Goal: Navigation & Orientation: Find specific page/section

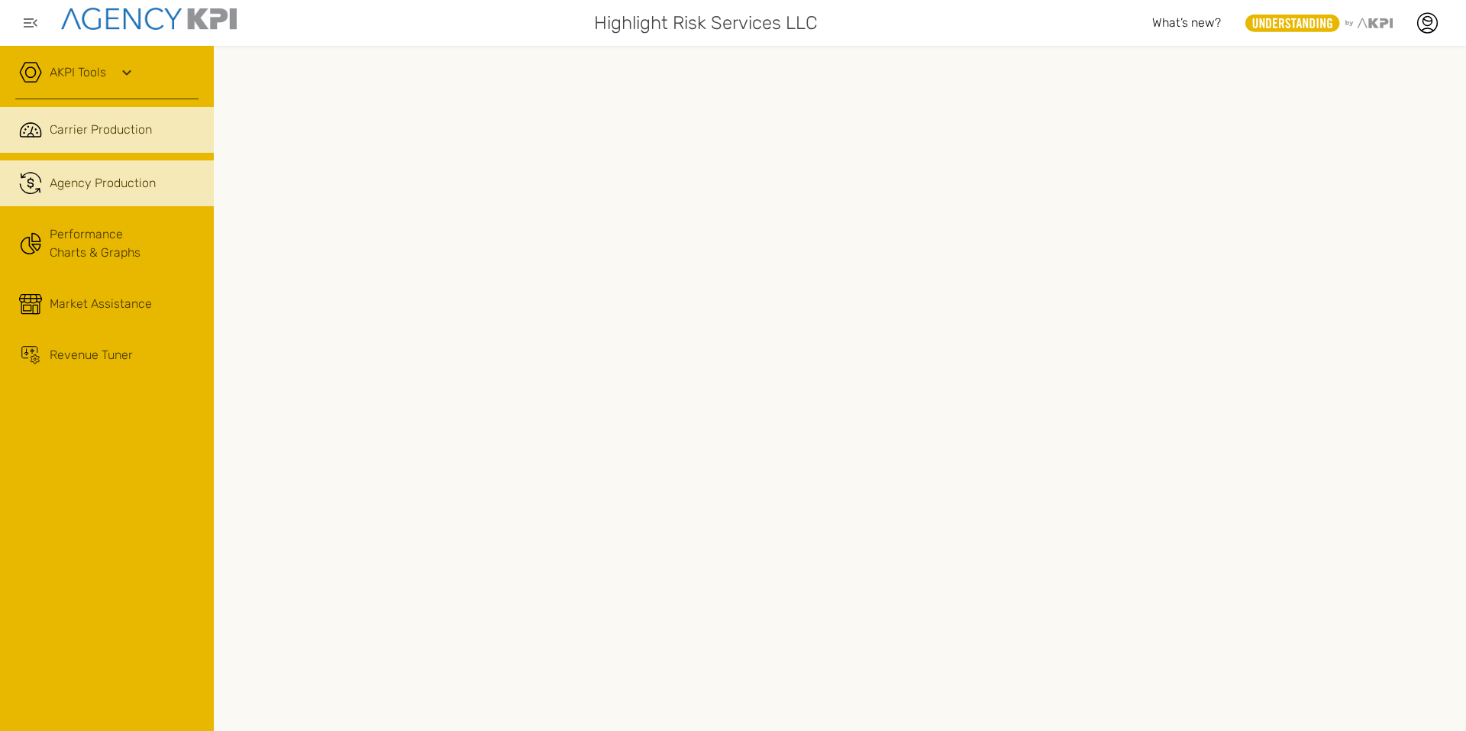
click at [76, 170] on link ".cls-1{fill:none;stroke:#221f20;stroke-linecap:round;stroke-linejoin:round;stro…" at bounding box center [107, 183] width 214 height 46
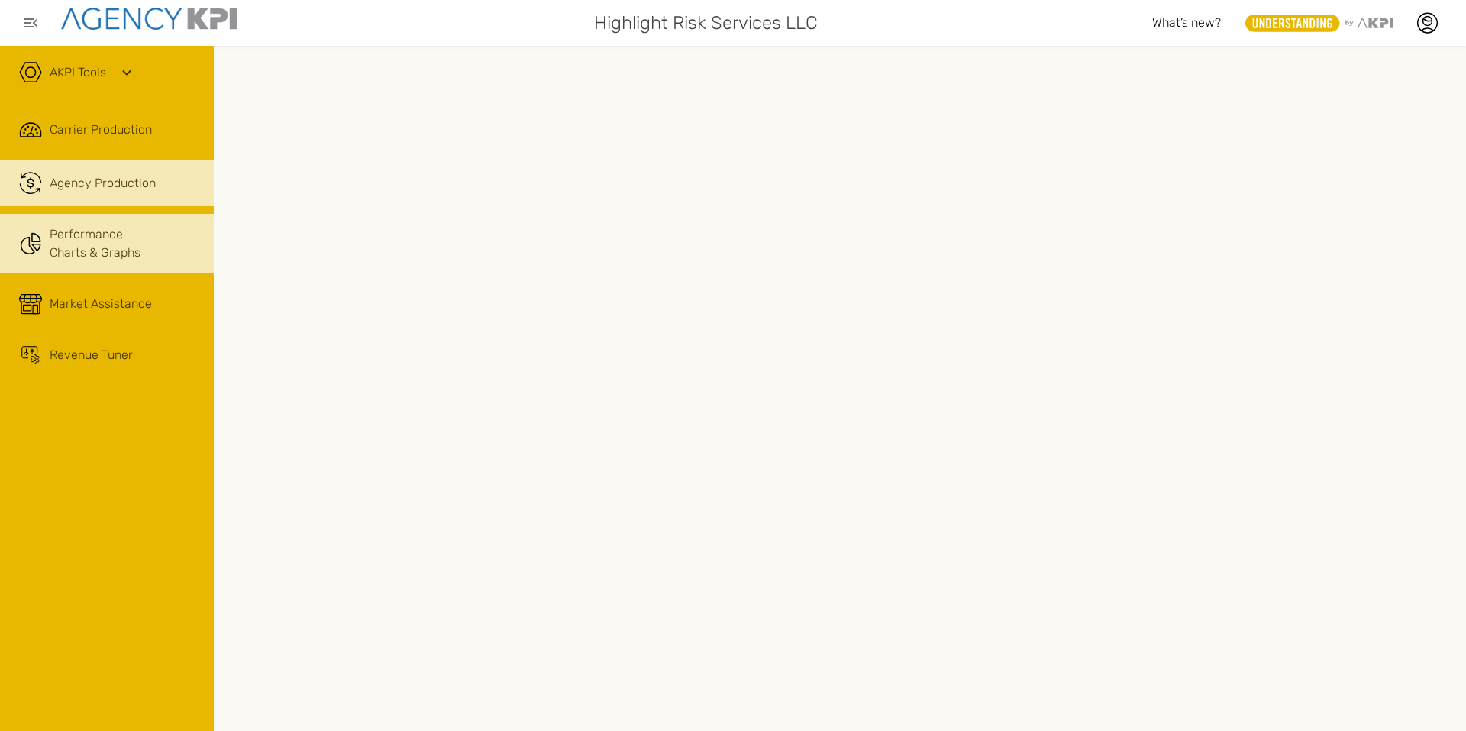
click at [97, 227] on link "Performance Charts & Graphs" at bounding box center [107, 244] width 214 height 60
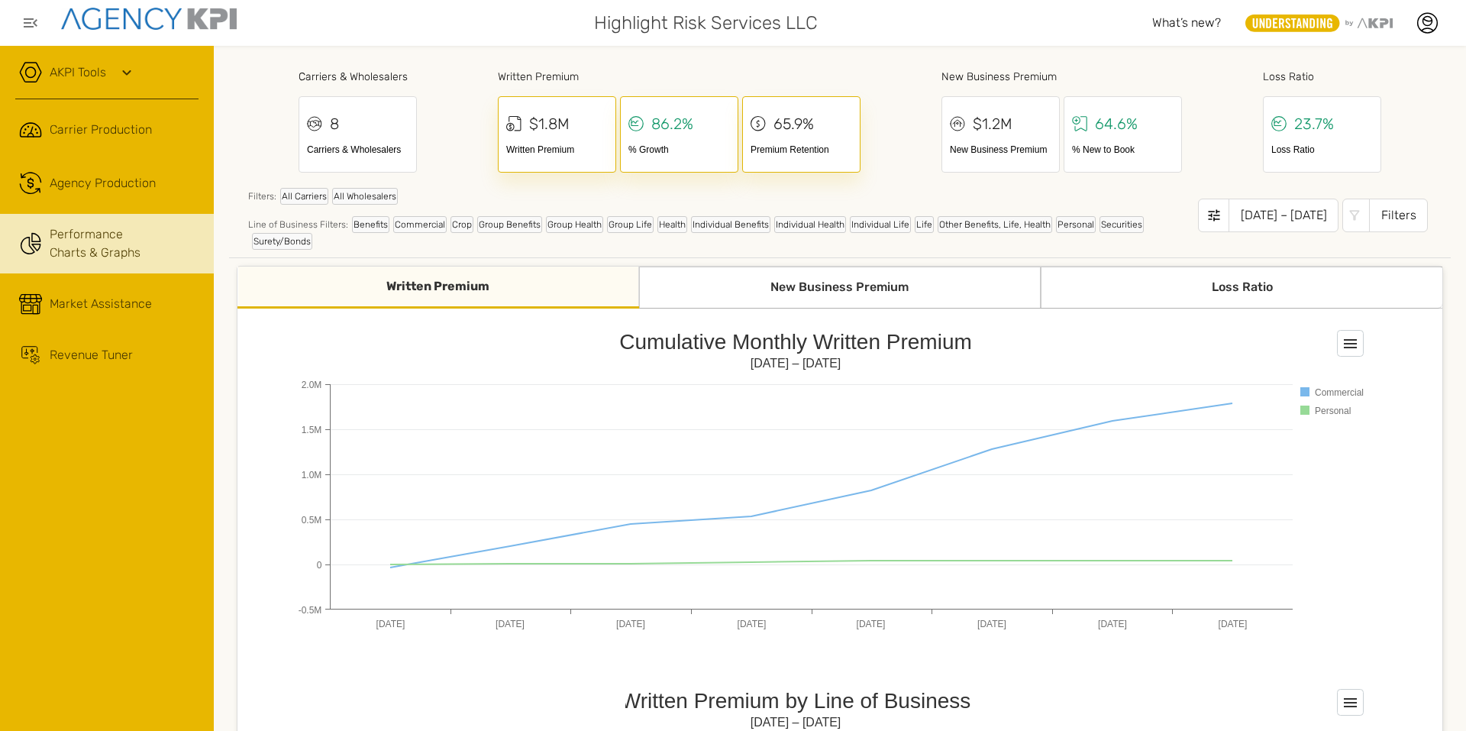
scroll to position [229, 0]
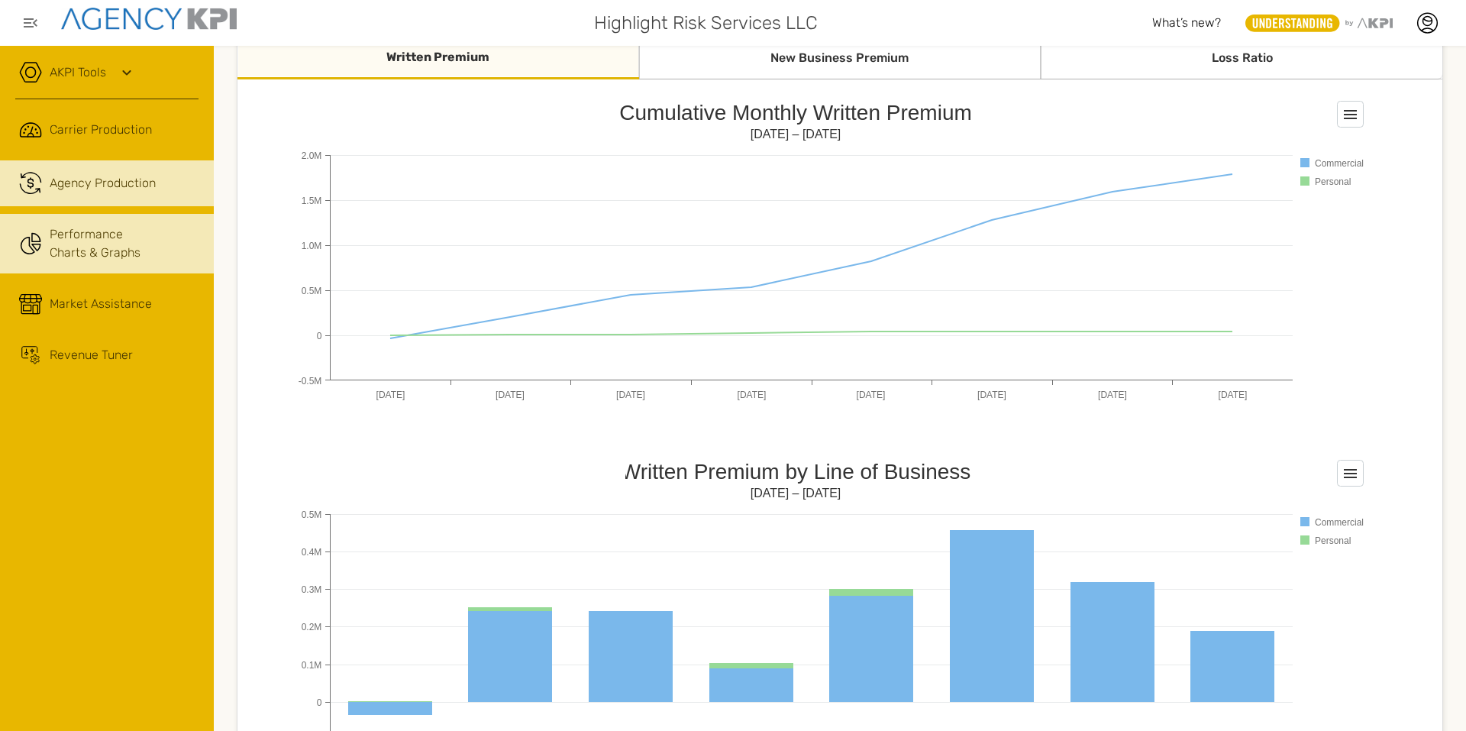
click at [169, 193] on link ".cls-1{fill:none;stroke:#221f20;stroke-linecap:round;stroke-linejoin:round;stro…" at bounding box center [107, 183] width 214 height 46
